Goal: Communication & Community: Answer question/provide support

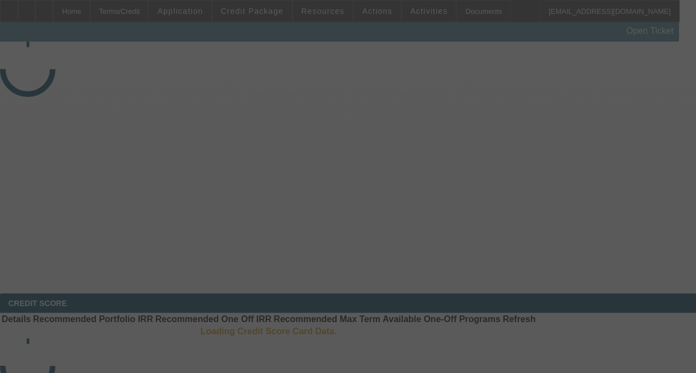
select select "4"
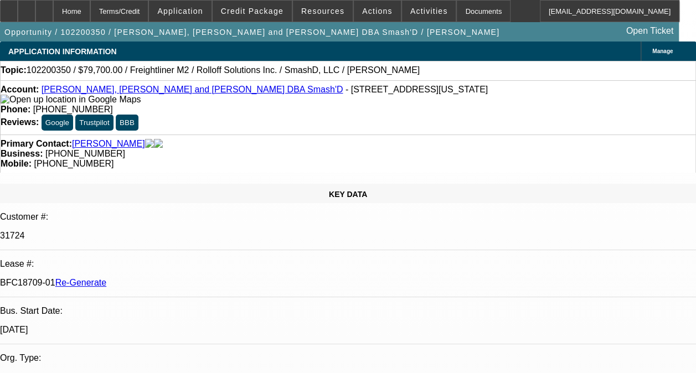
select select "0"
select select "2"
select select "6"
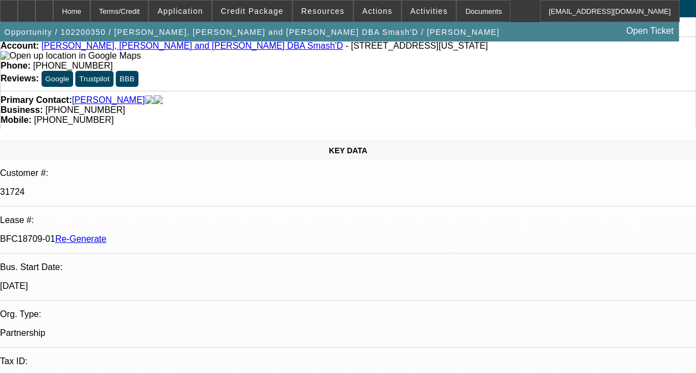
scroll to position [44, 0]
click at [412, 10] on span "Activities" at bounding box center [429, 11] width 38 height 9
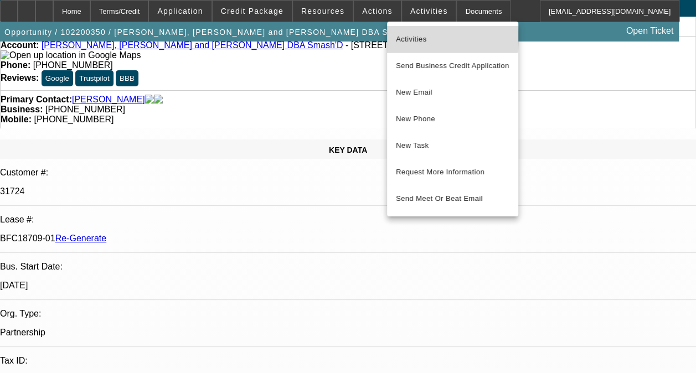
click at [415, 35] on span "Activities" at bounding box center [453, 39] width 114 height 13
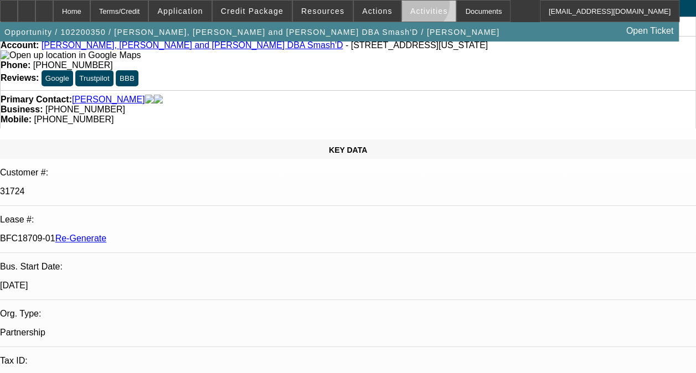
click at [408, 5] on button "Activities" at bounding box center [429, 11] width 54 height 21
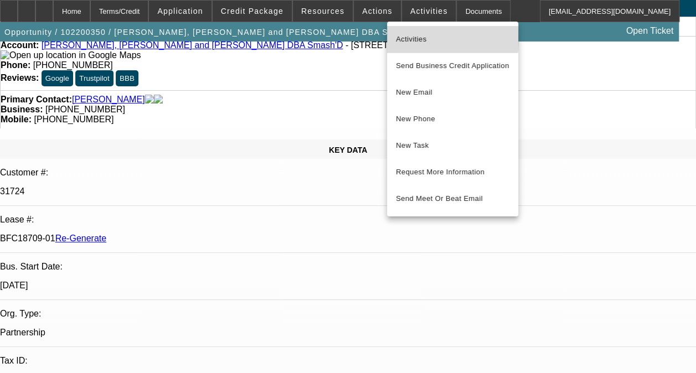
click at [409, 37] on span "Activities" at bounding box center [453, 39] width 114 height 13
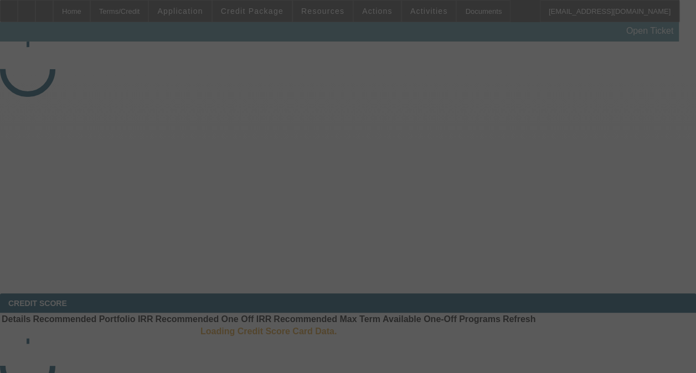
select select "4"
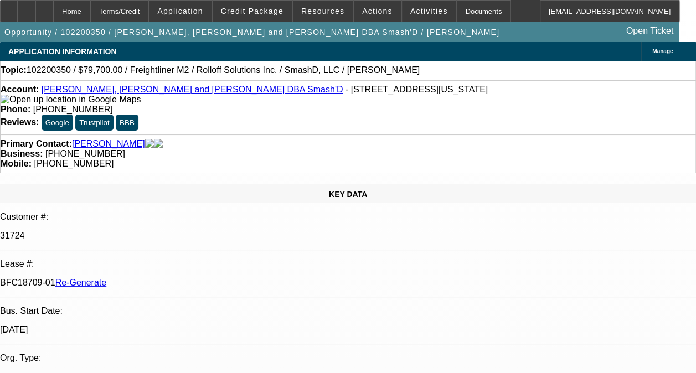
select select "0"
select select "1"
select select "2"
select select "6"
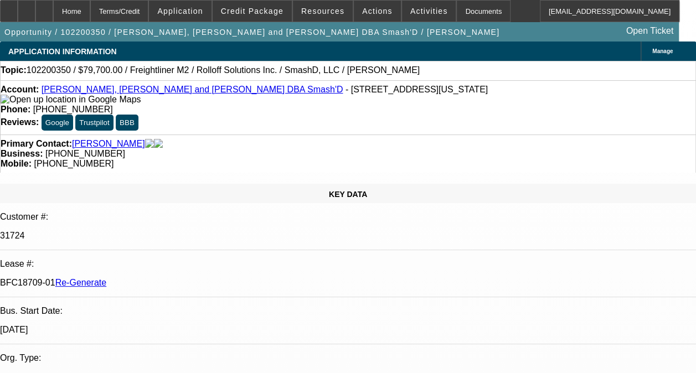
click at [115, 91] on link "[PERSON_NAME], [PERSON_NAME] and [PERSON_NAME] DBA Smash'D" at bounding box center [193, 89] width 302 height 9
